Goal: Entertainment & Leisure: Consume media (video, audio)

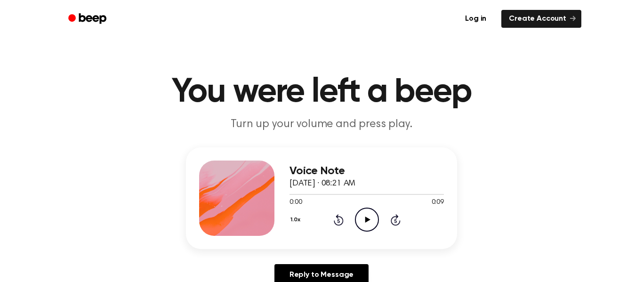
click at [361, 219] on icon "Play Audio" at bounding box center [367, 220] width 24 height 24
click at [364, 218] on icon "Play Audio" at bounding box center [367, 220] width 24 height 24
click at [373, 208] on icon "Play Audio" at bounding box center [367, 220] width 24 height 24
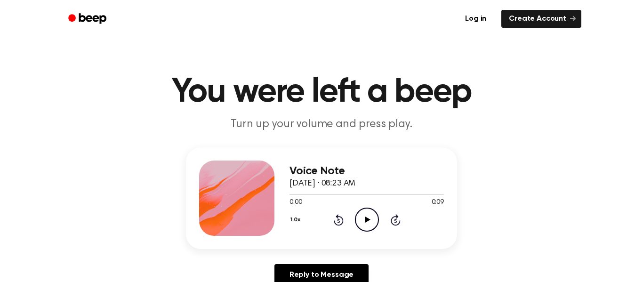
click at [371, 215] on icon "Play Audio" at bounding box center [367, 220] width 24 height 24
click at [370, 213] on icon "Play Audio" at bounding box center [367, 220] width 24 height 24
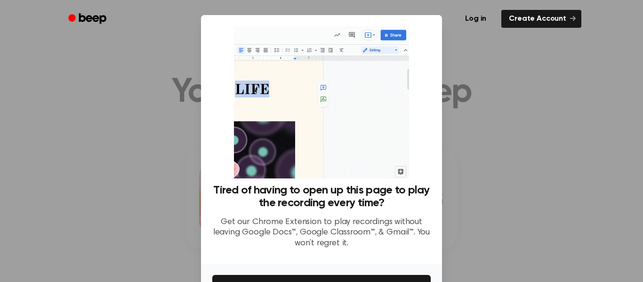
click at [469, 83] on div at bounding box center [321, 141] width 643 height 282
click at [467, 90] on div at bounding box center [321, 141] width 643 height 282
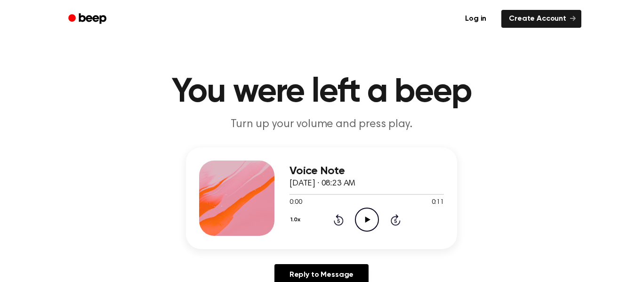
click at [372, 220] on icon "Play Audio" at bounding box center [367, 220] width 24 height 24
click at [373, 212] on icon "Play Audio" at bounding box center [367, 220] width 24 height 24
click at [364, 221] on icon "Play Audio" at bounding box center [367, 220] width 24 height 24
click at [367, 210] on icon "Play Audio" at bounding box center [367, 220] width 24 height 24
click at [359, 215] on icon "Play Audio" at bounding box center [367, 220] width 24 height 24
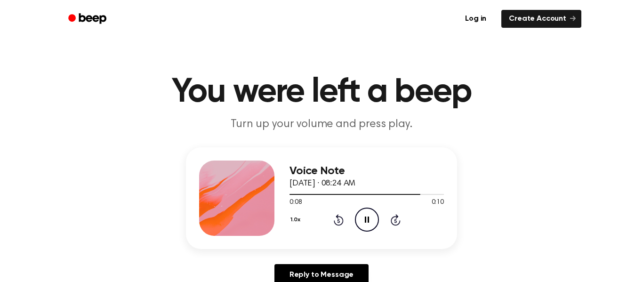
click at [500, 12] on li "Create Account" at bounding box center [539, 19] width 86 height 18
click at [363, 227] on icon "Play Audio" at bounding box center [367, 220] width 24 height 24
click at [371, 220] on icon "Play Audio" at bounding box center [367, 220] width 24 height 24
click at [361, 214] on icon "Play Audio" at bounding box center [367, 220] width 24 height 24
click at [374, 215] on icon "Play Audio" at bounding box center [367, 220] width 24 height 24
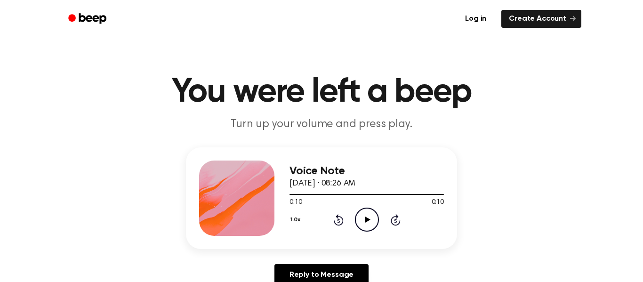
click at [363, 213] on icon "Play Audio" at bounding box center [367, 220] width 24 height 24
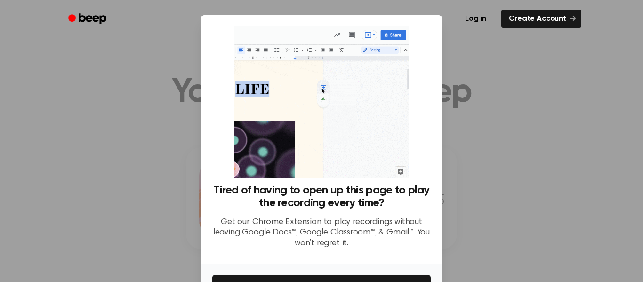
click at [574, 140] on div at bounding box center [321, 141] width 643 height 282
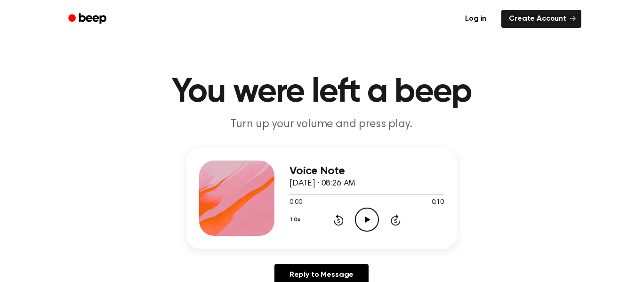
click at [364, 222] on icon "Play Audio" at bounding box center [367, 220] width 24 height 24
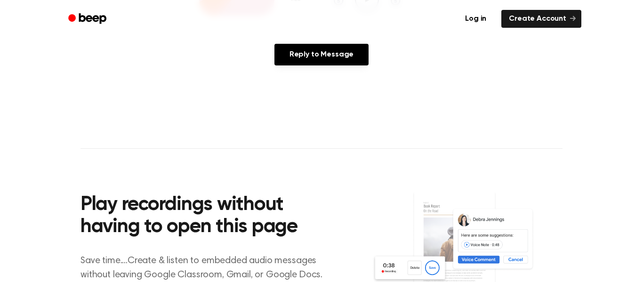
scroll to position [219, 0]
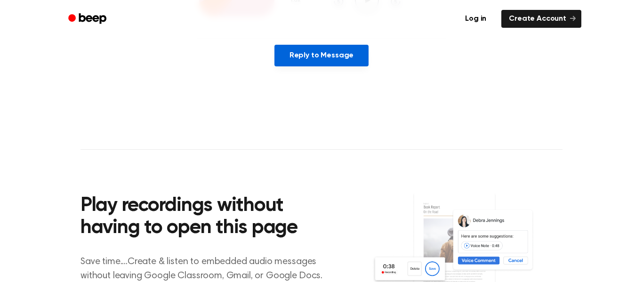
click at [316, 56] on link "Reply to Message" at bounding box center [321, 56] width 94 height 22
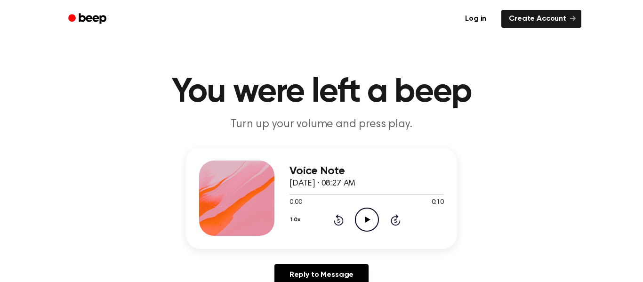
click at [379, 215] on div "1.0x Rewind 5 seconds Play Audio Skip 5 seconds" at bounding box center [367, 220] width 154 height 24
click at [374, 216] on icon "Play Audio" at bounding box center [367, 220] width 24 height 24
click at [358, 216] on icon "Play Audio" at bounding box center [367, 220] width 24 height 24
click at [364, 227] on icon "Play Audio" at bounding box center [367, 220] width 24 height 24
